Goal: Find specific page/section

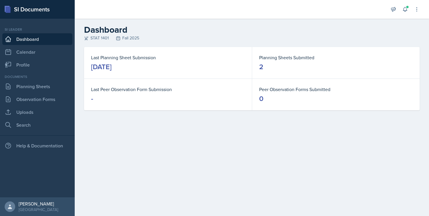
click at [259, 66] on div "2" at bounding box center [261, 66] width 4 height 9
click at [48, 87] on link "Planning Sheets" at bounding box center [37, 87] width 70 height 12
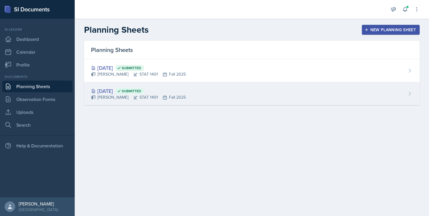
click at [119, 93] on div "[DATE] Submitted" at bounding box center [138, 91] width 95 height 8
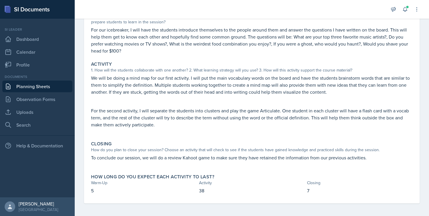
scroll to position [71, 0]
